Goal: Transaction & Acquisition: Purchase product/service

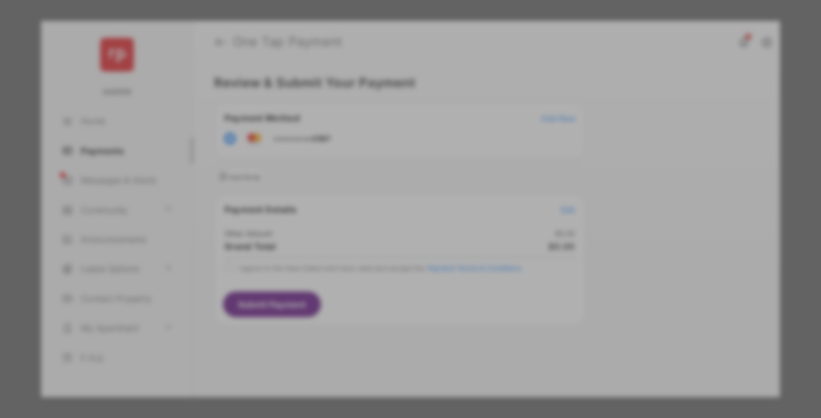
click at [389, 189] on div "Other Amount" at bounding box center [389, 199] width 190 height 20
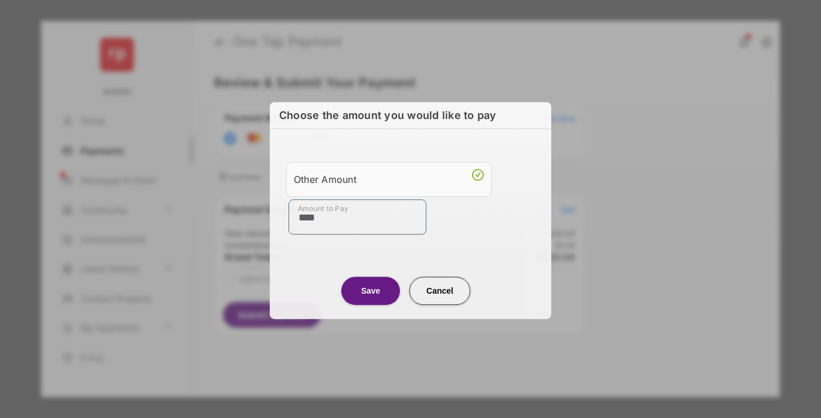
type input "****"
click at [370, 290] on button "Save" at bounding box center [370, 291] width 59 height 28
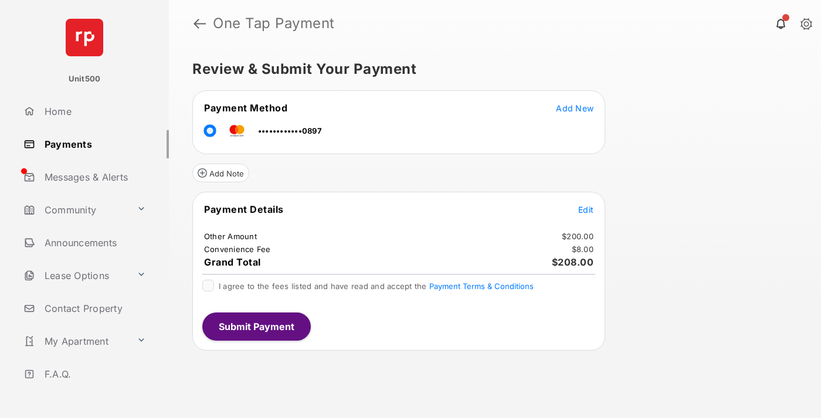
click at [256, 326] on button "Submit Payment" at bounding box center [256, 326] width 108 height 28
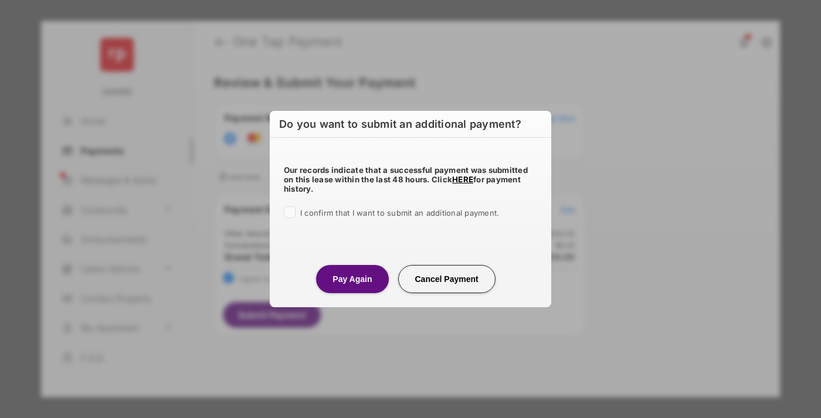
click at [352, 278] on button "Pay Again" at bounding box center [352, 279] width 72 height 28
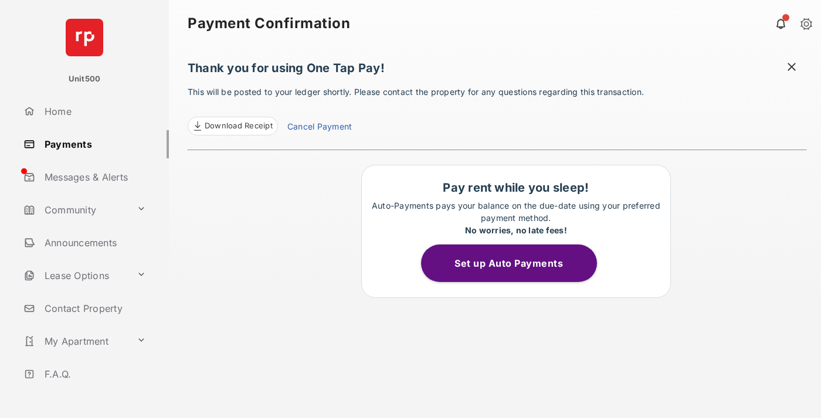
click at [791, 68] on span at bounding box center [791, 68] width 12 height 15
